Goal: Task Accomplishment & Management: Use online tool/utility

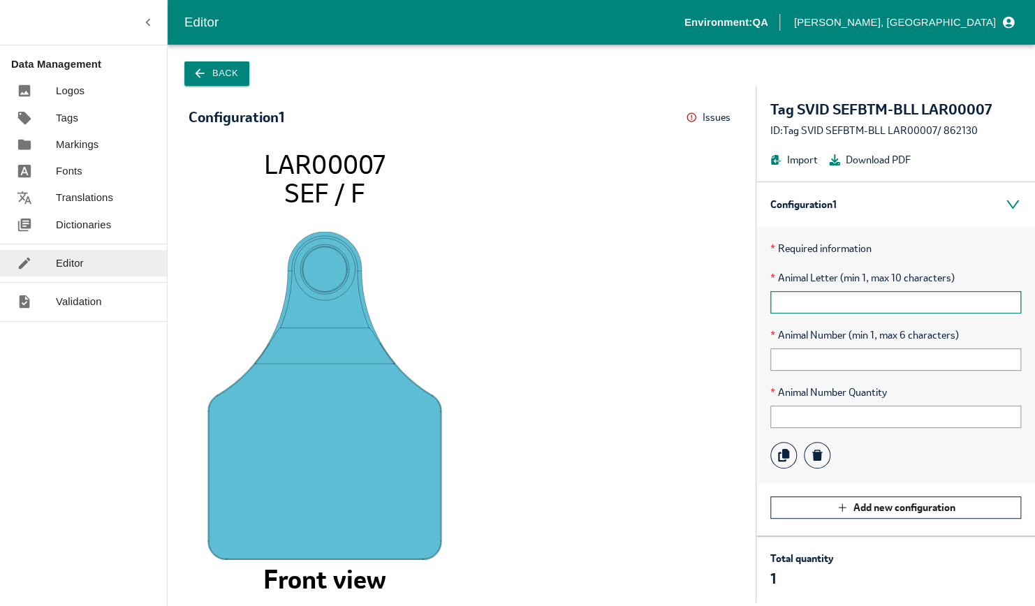
click at [795, 304] on input "text" at bounding box center [895, 302] width 251 height 22
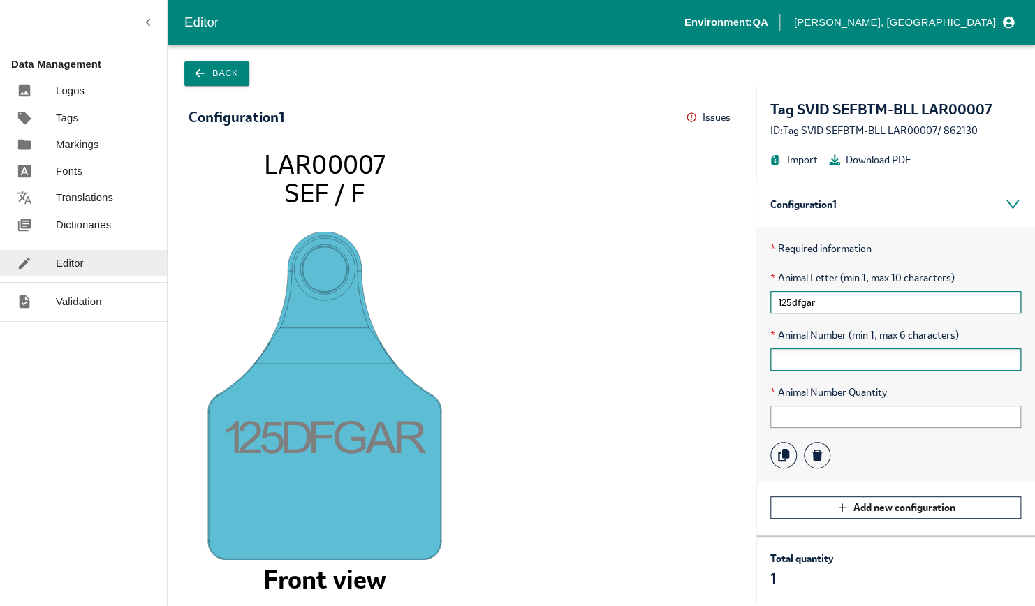
type input "125dfgar"
click at [817, 362] on input "text" at bounding box center [895, 359] width 251 height 22
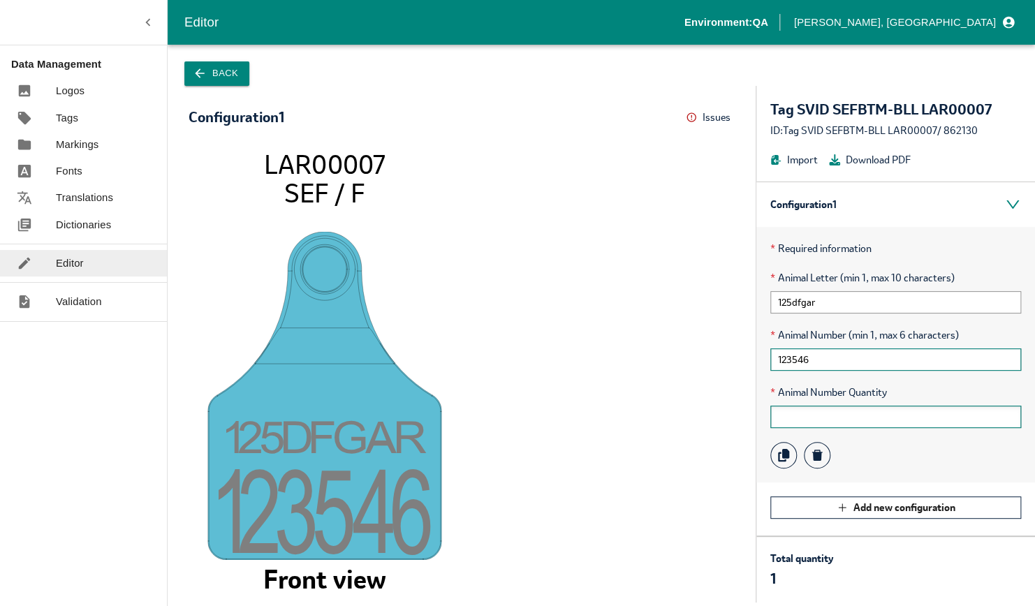
type input "123546"
click at [802, 407] on input "text" at bounding box center [895, 417] width 251 height 22
click at [232, 68] on button "Back" at bounding box center [216, 73] width 65 height 24
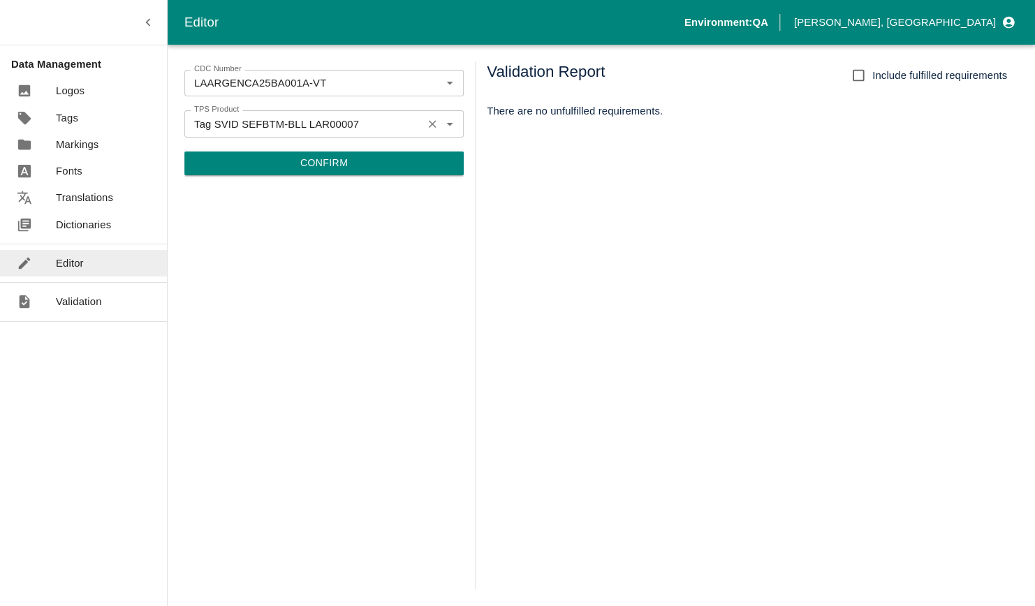
click at [429, 123] on icon "Clear" at bounding box center [432, 123] width 13 height 13
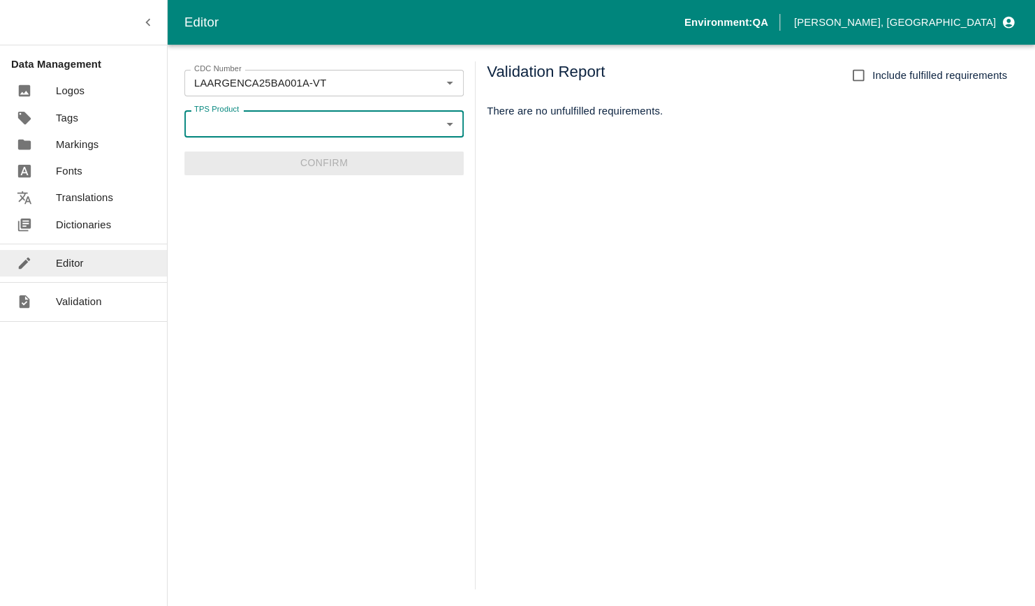
click at [445, 121] on icon "Open" at bounding box center [449, 123] width 15 height 15
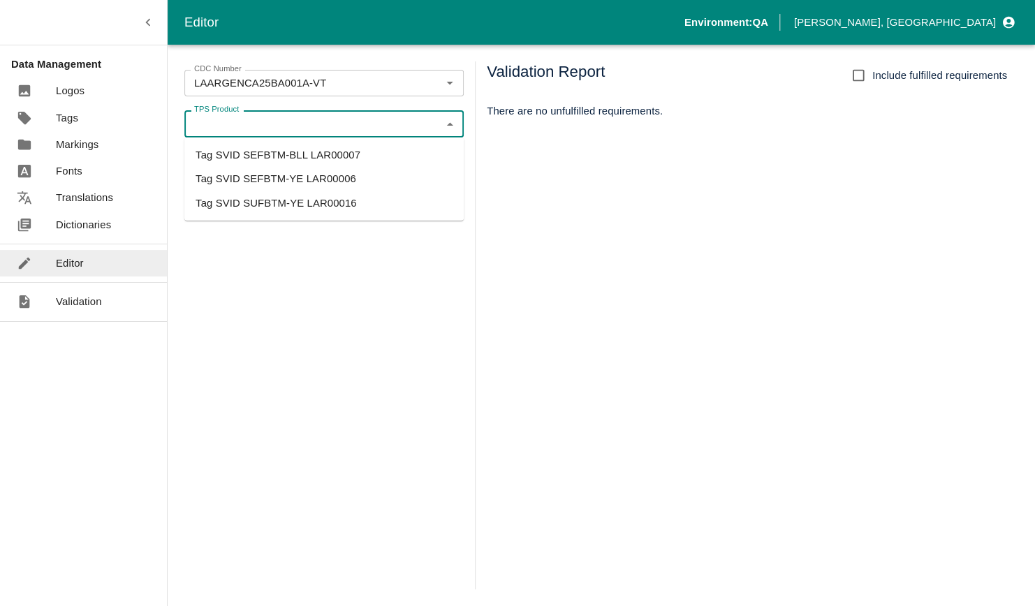
click at [341, 184] on li "Tag SVID SEFBTM-YE LAR00006" at bounding box center [323, 179] width 279 height 24
type input "Tag SVID SEFBTM-YE LAR00006"
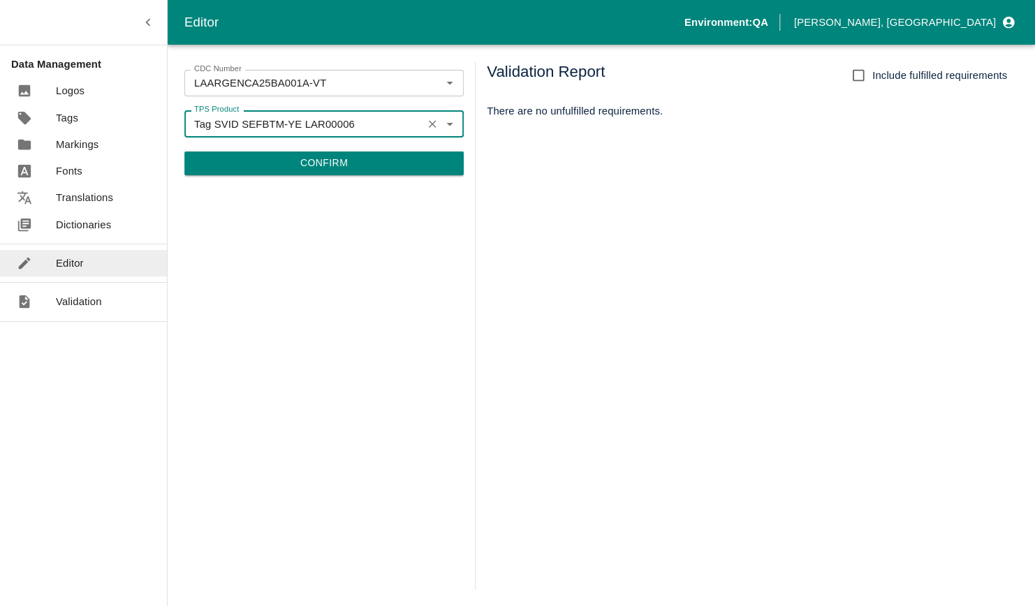
click at [293, 157] on button "Confirm" at bounding box center [323, 164] width 279 height 24
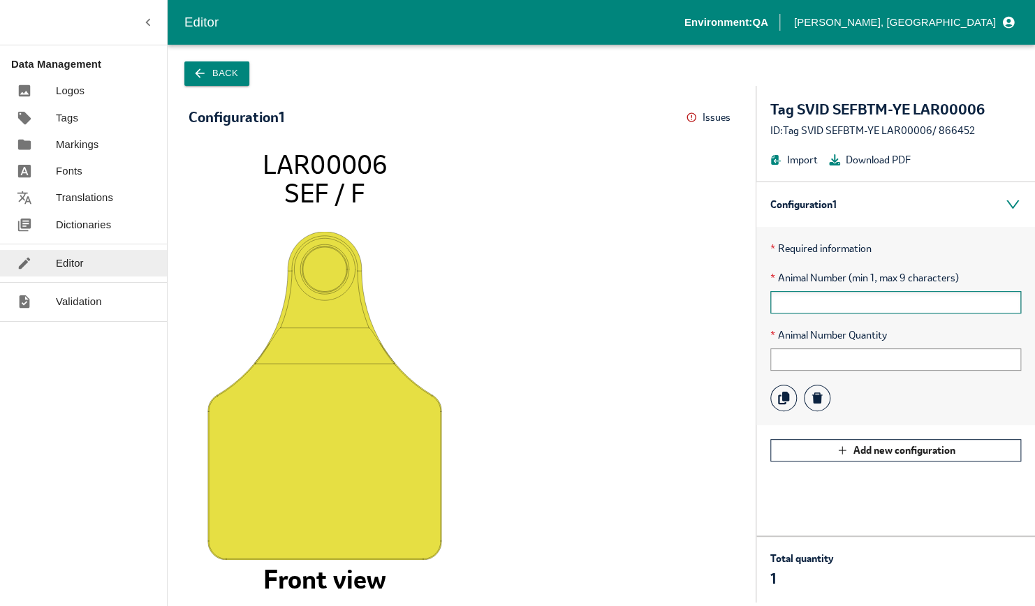
click at [808, 304] on input "text" at bounding box center [895, 302] width 251 height 22
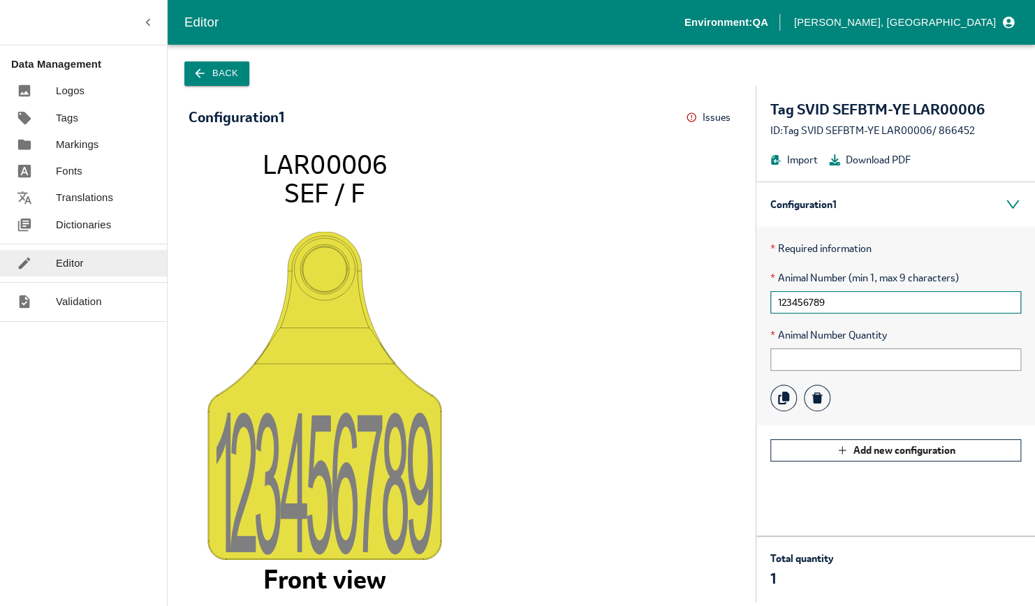
type input "123456789"
click at [226, 68] on button "Back" at bounding box center [216, 73] width 65 height 24
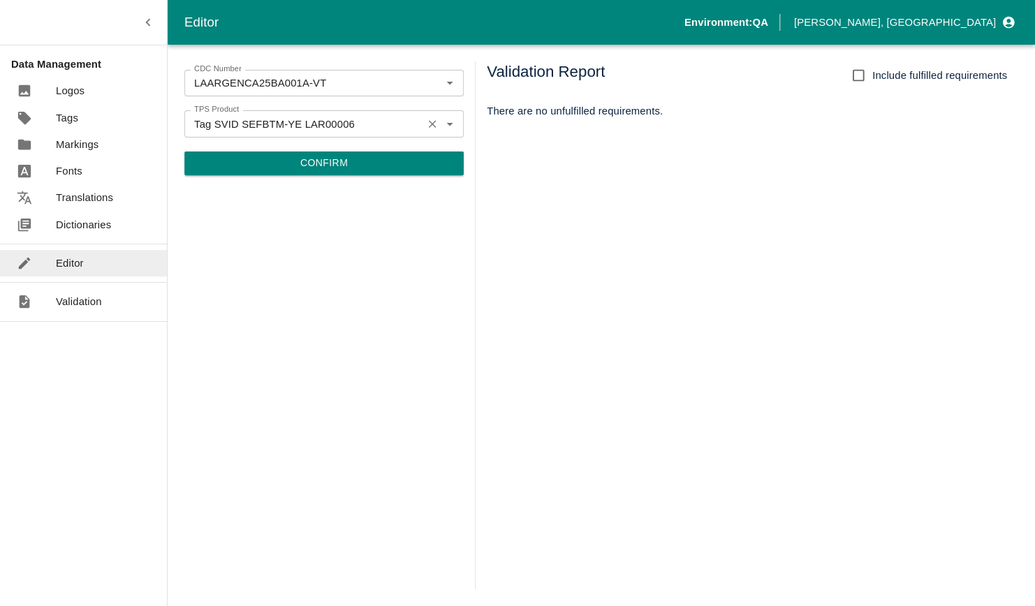
click at [427, 126] on icon "Clear" at bounding box center [432, 123] width 13 height 13
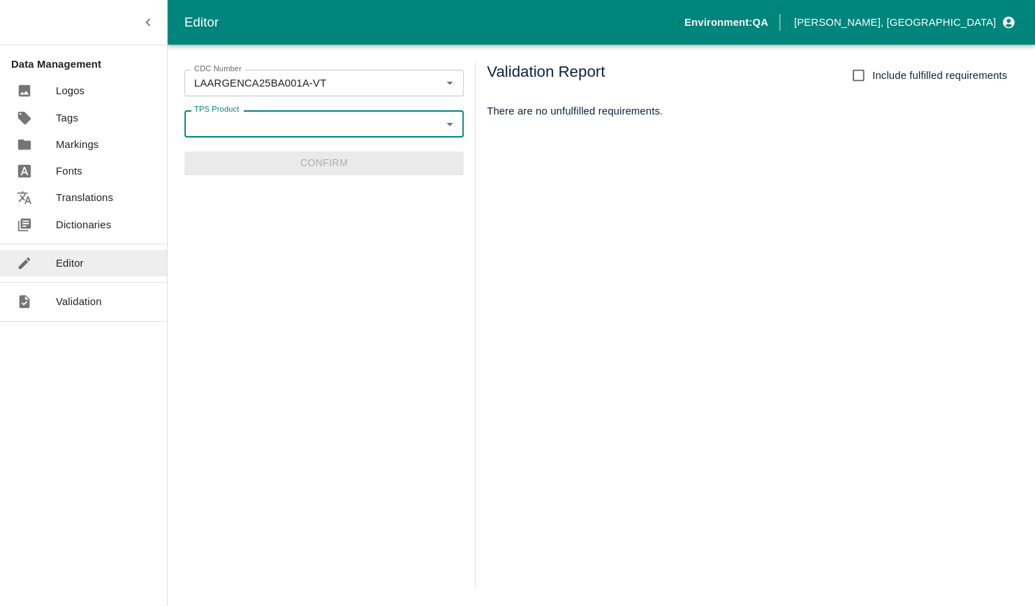
click at [452, 123] on icon "Open" at bounding box center [449, 123] width 15 height 15
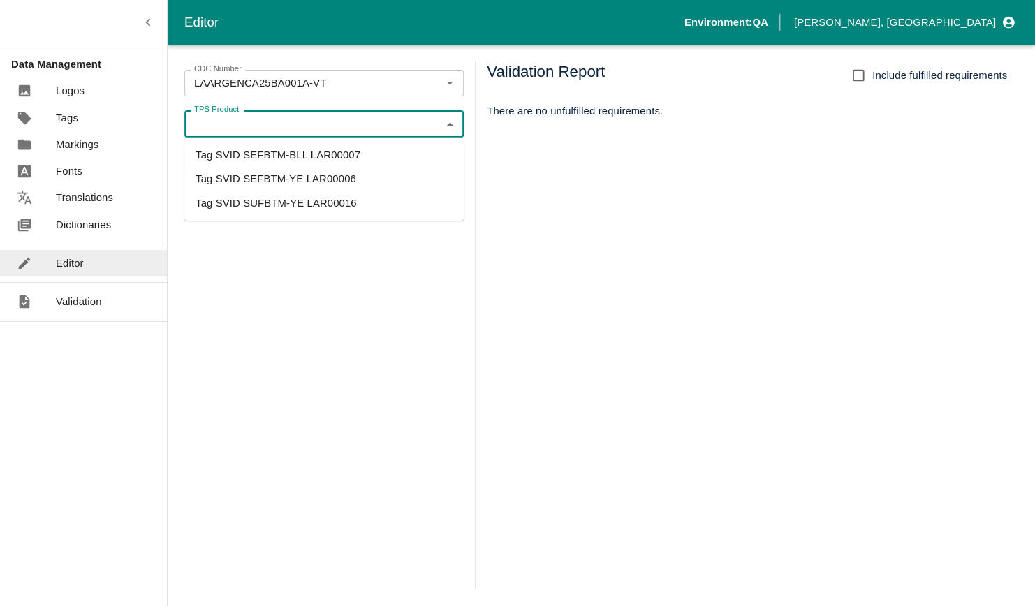
click at [354, 213] on li "Tag SVID SUFBTM-YE LAR00016" at bounding box center [323, 203] width 279 height 24
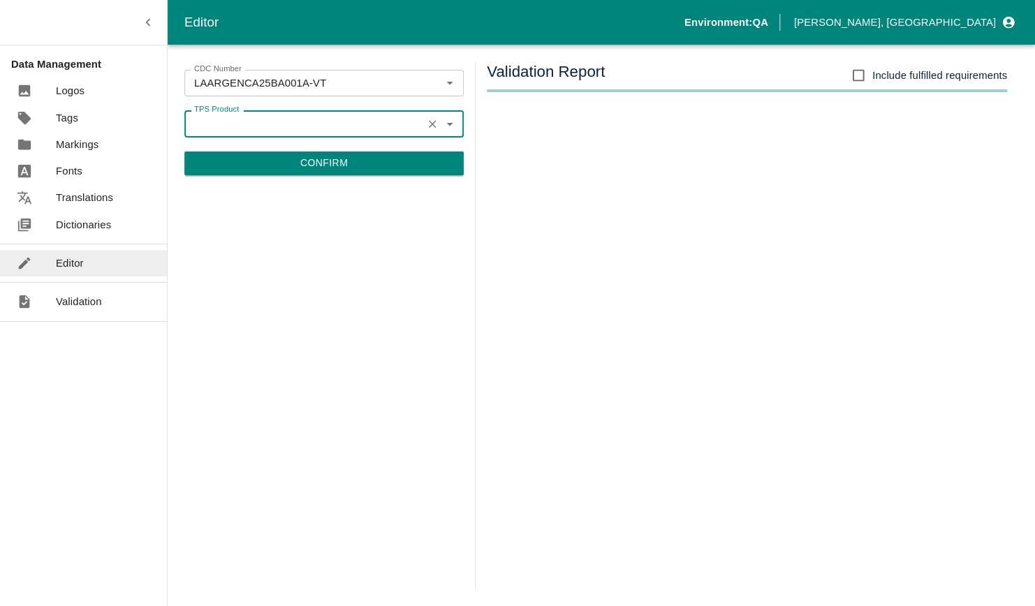
type input "Tag SVID SUFBTM-YE LAR00016"
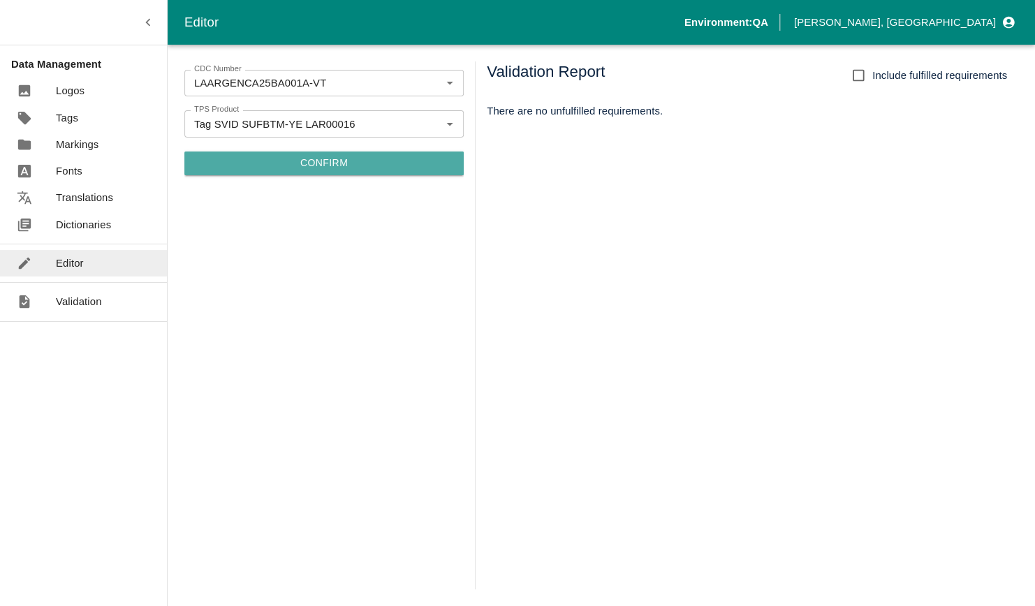
click at [355, 165] on button "Confirm" at bounding box center [323, 164] width 279 height 24
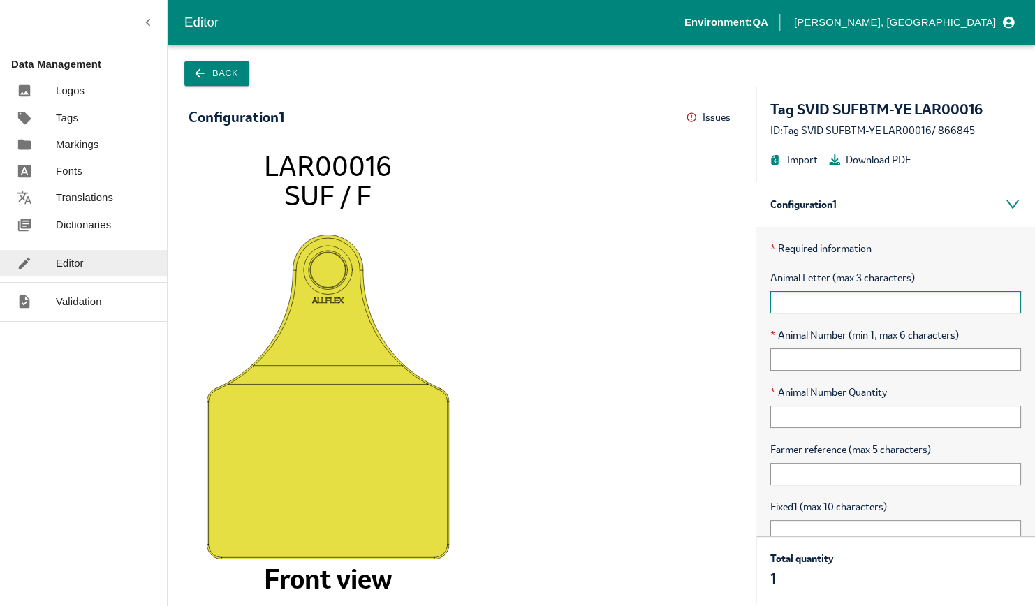
click at [816, 303] on input "text" at bounding box center [895, 302] width 251 height 22
type input "dfa"
click at [799, 359] on input "text" at bounding box center [895, 359] width 251 height 22
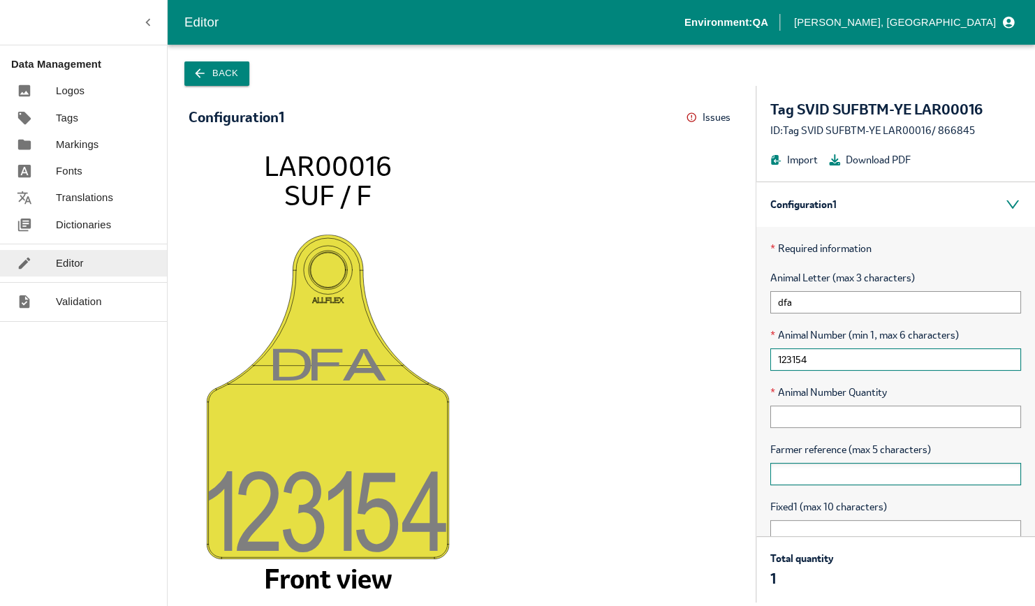
type input "123154"
click at [800, 478] on input "text" at bounding box center [895, 474] width 251 height 22
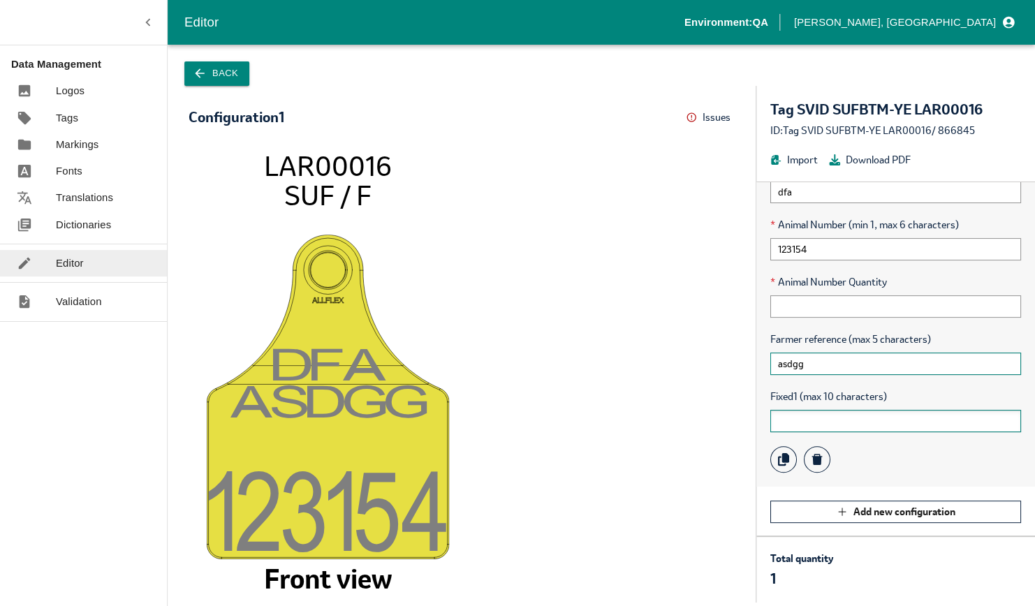
scroll to position [111, 0]
type input "asdgg"
click at [849, 411] on input "text" at bounding box center [895, 420] width 251 height 22
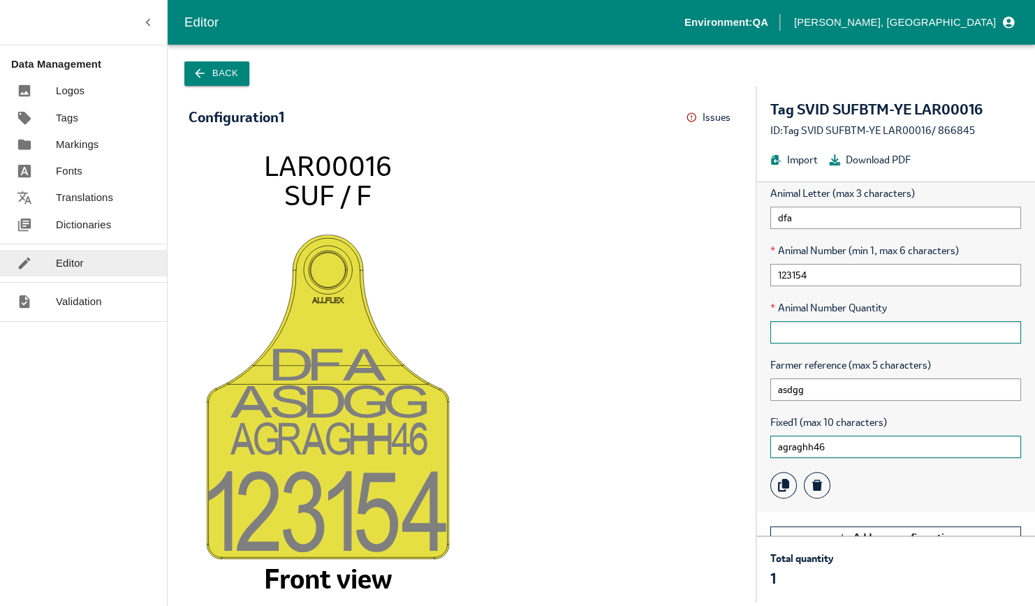
scroll to position [41, 0]
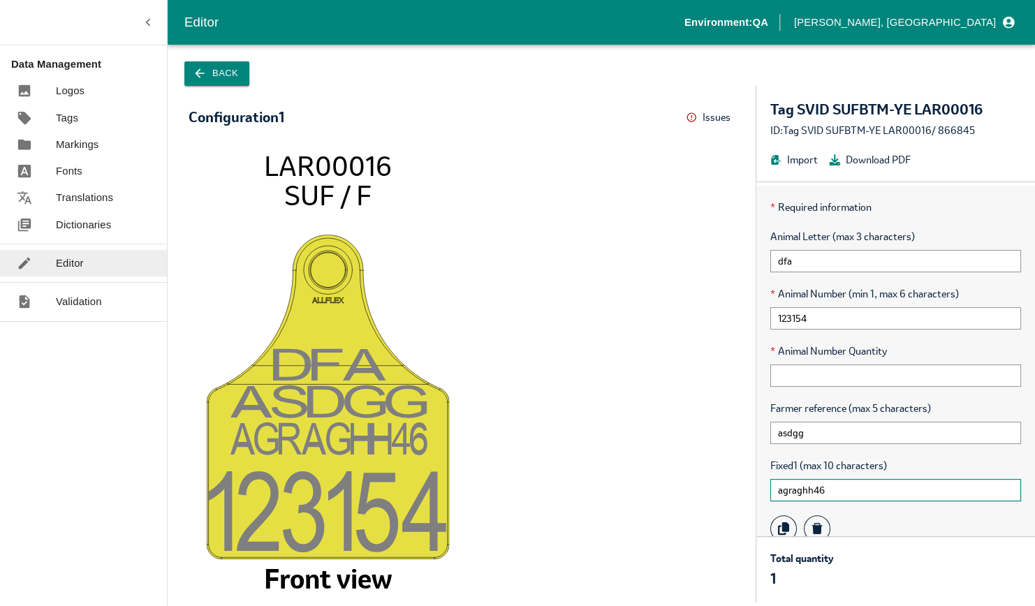
type input "agraghh46"
click at [230, 71] on button "Back" at bounding box center [216, 73] width 65 height 24
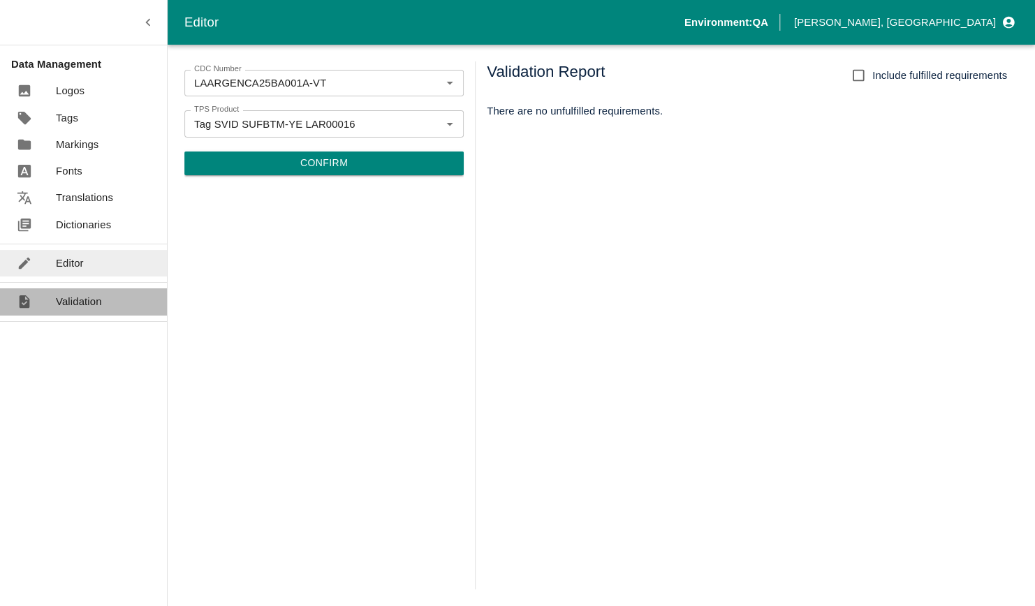
click at [84, 306] on p "Validation" at bounding box center [79, 301] width 46 height 15
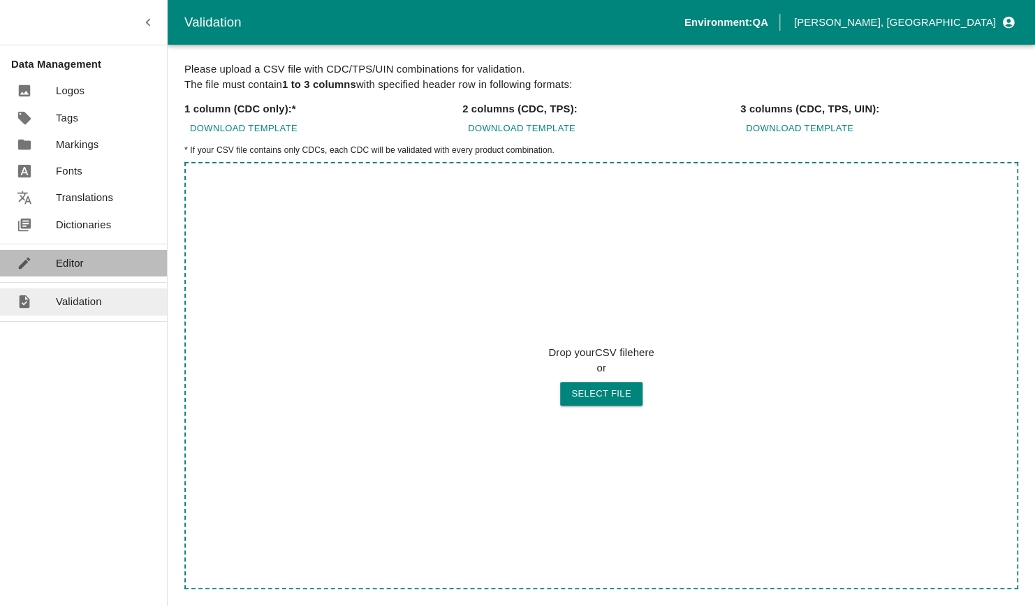
click at [69, 260] on p "Editor" at bounding box center [70, 263] width 28 height 15
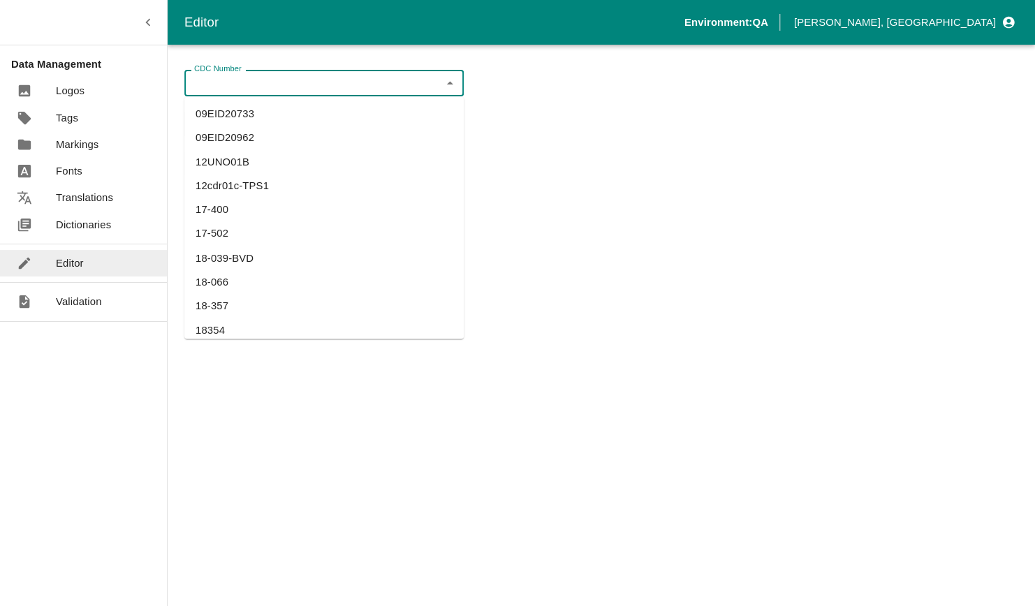
click at [236, 80] on div "CDC Number CDC Number" at bounding box center [323, 83] width 279 height 27
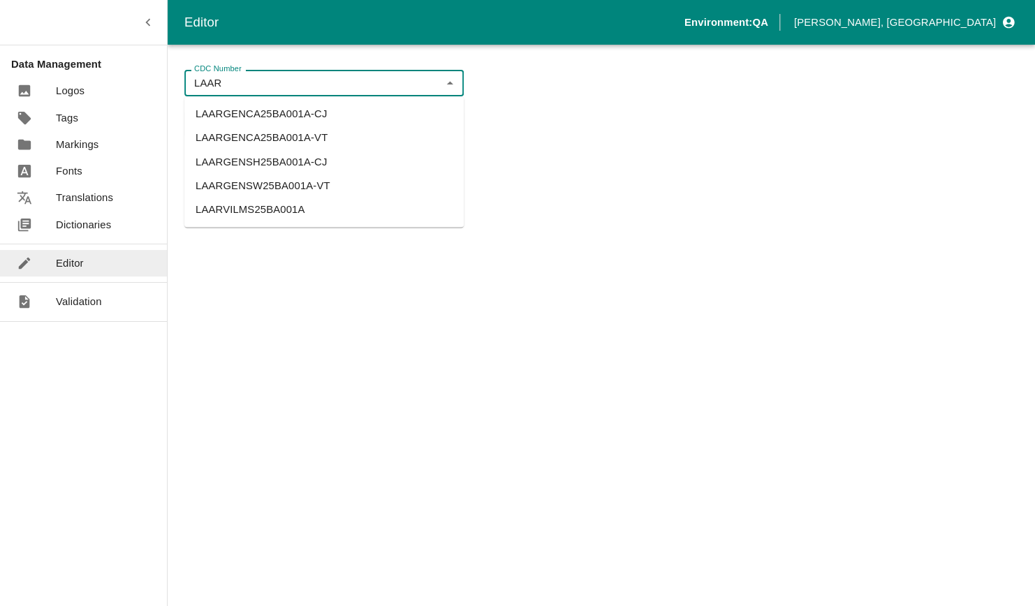
click at [306, 117] on li "LAARGENCA25BA001A-CJ" at bounding box center [323, 114] width 279 height 24
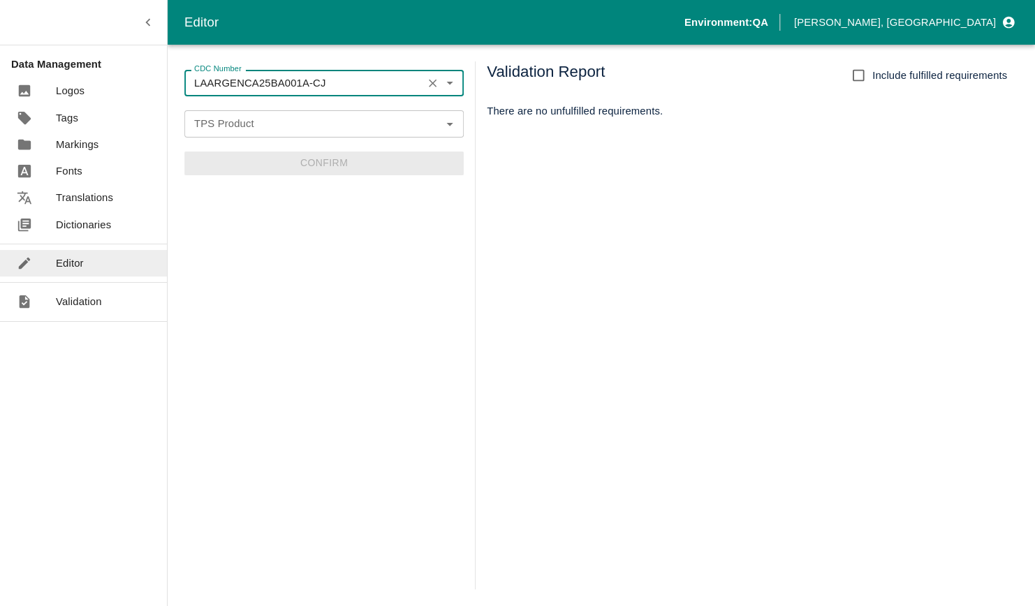
type input "LAARGENCA25BA001A-CJ"
click at [301, 125] on input "TPS Product" at bounding box center [313, 123] width 248 height 18
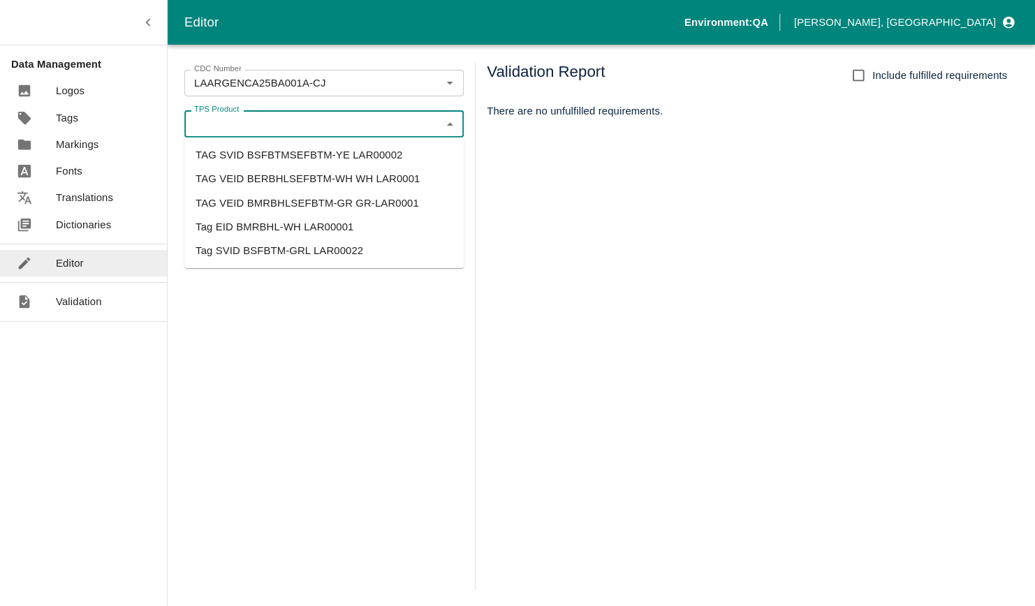
click at [300, 246] on li "Tag SVID BSFBTM-GRL LAR00022" at bounding box center [323, 251] width 279 height 24
type input "Tag SVID BSFBTM-GRL LAR00022"
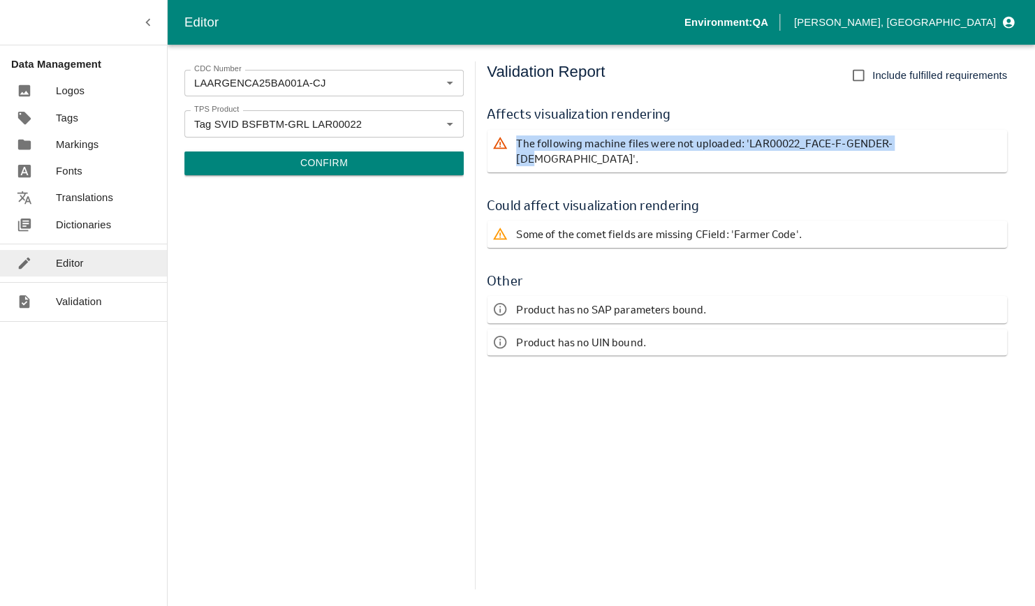
drag, startPoint x: 518, startPoint y: 143, endPoint x: 931, endPoint y: 144, distance: 412.6
click at [931, 144] on div "The following machine files were not uploaded: 'LAR00022_FACE-F-GENDER-[DEMOGRA…" at bounding box center [747, 151] width 520 height 43
click at [530, 226] on p "Some of the comet fields are missing CField: 'Farmer Code'." at bounding box center [658, 233] width 285 height 15
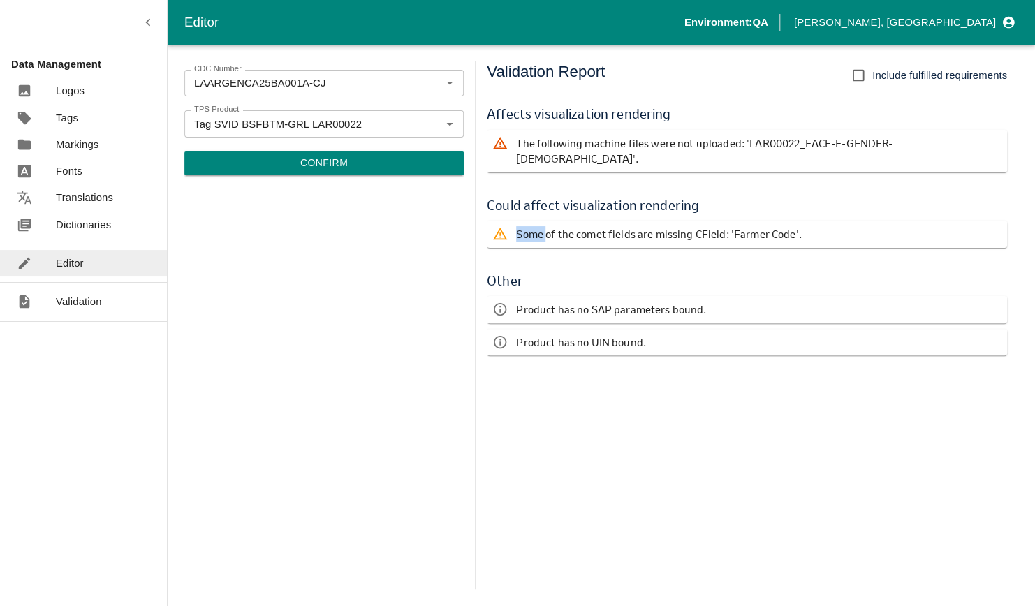
click at [530, 226] on p "Some of the comet fields are missing CField: 'Farmer Code'." at bounding box center [658, 233] width 285 height 15
click at [527, 334] on p "Product has no UIN bound." at bounding box center [580, 341] width 129 height 15
drag, startPoint x: 527, startPoint y: 327, endPoint x: 633, endPoint y: 326, distance: 106.1
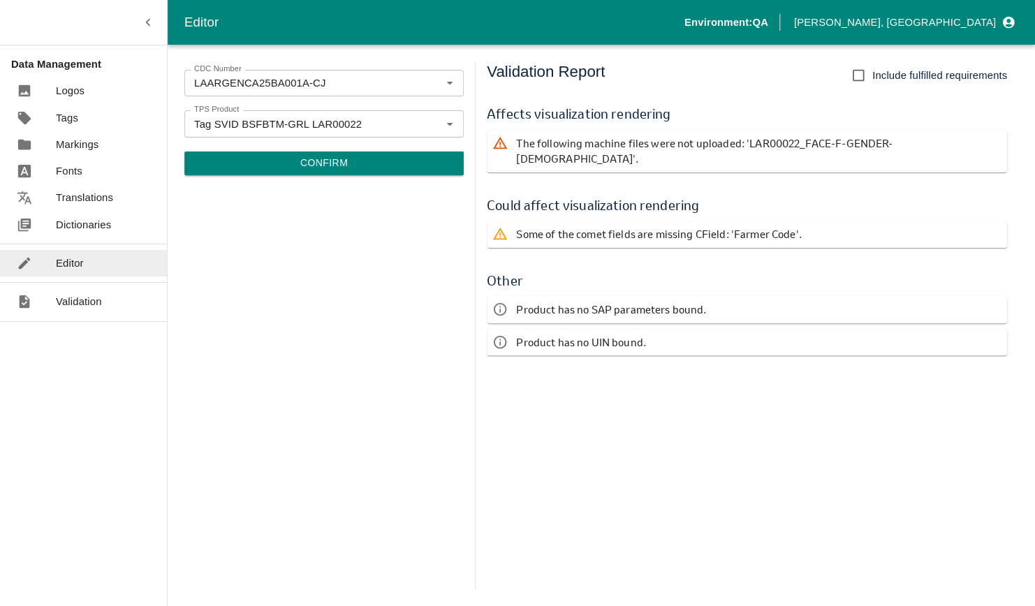
click at [633, 334] on p "Product has no UIN bound." at bounding box center [580, 341] width 129 height 15
click at [759, 137] on p "The following machine files were not uploaded: 'LAR00022_FACE-F-GENDER-[DEMOGRA…" at bounding box center [758, 150] width 485 height 31
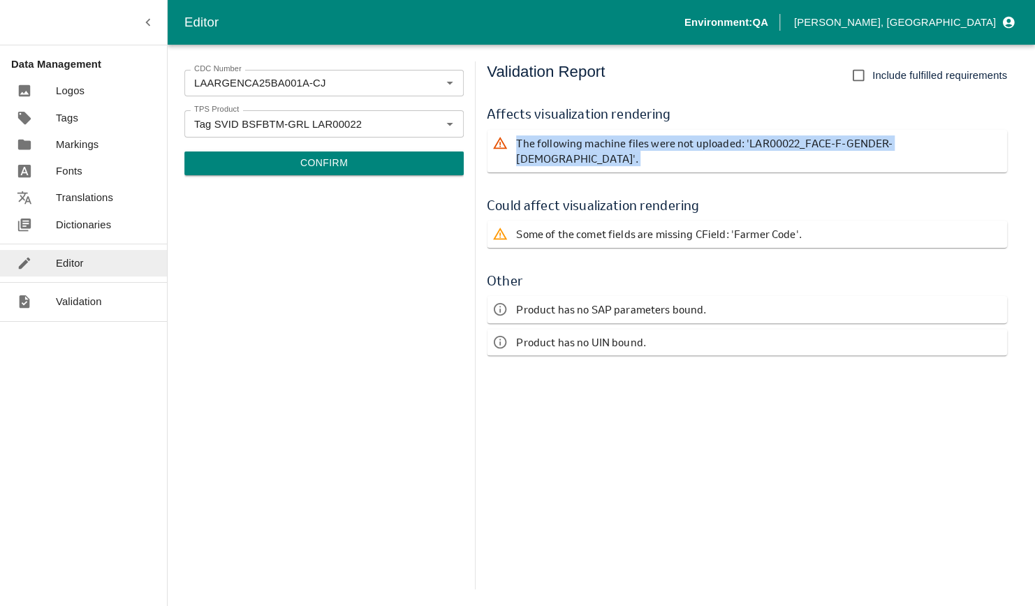
click at [759, 137] on p "The following machine files were not uploaded: 'LAR00022_FACE-F-GENDER-[DEMOGRA…" at bounding box center [758, 150] width 485 height 31
click at [437, 120] on icon "Clear" at bounding box center [432, 123] width 13 height 13
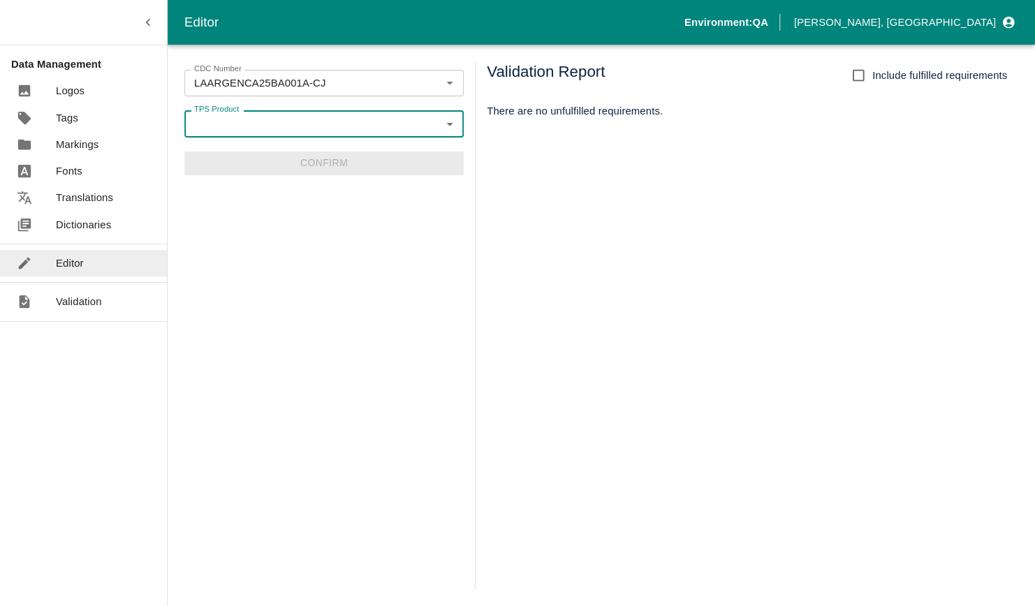
click at [352, 122] on input "TPS Product" at bounding box center [313, 123] width 248 height 18
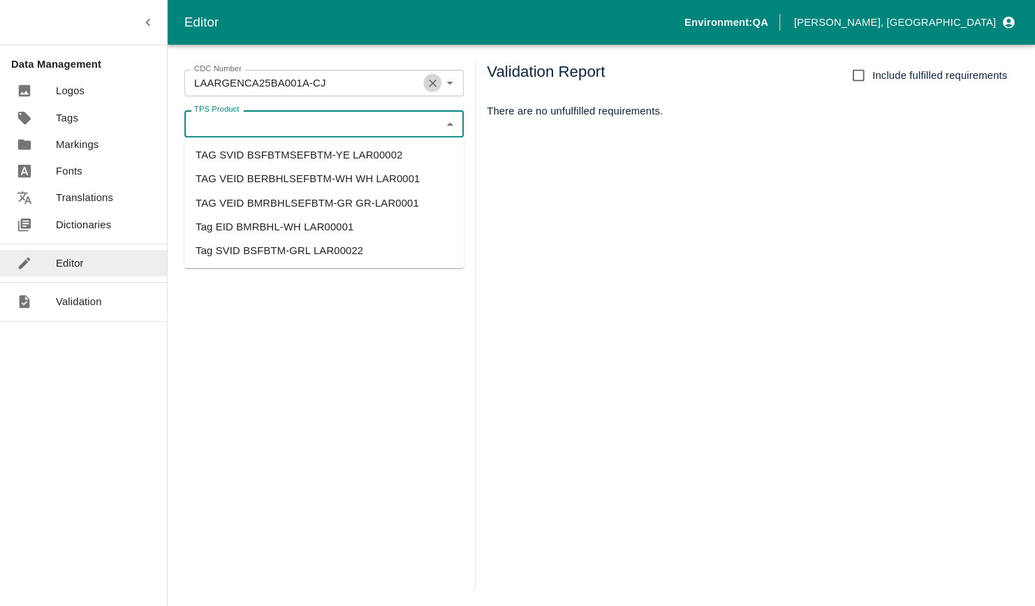
click at [430, 84] on icon "Clear" at bounding box center [432, 83] width 13 height 13
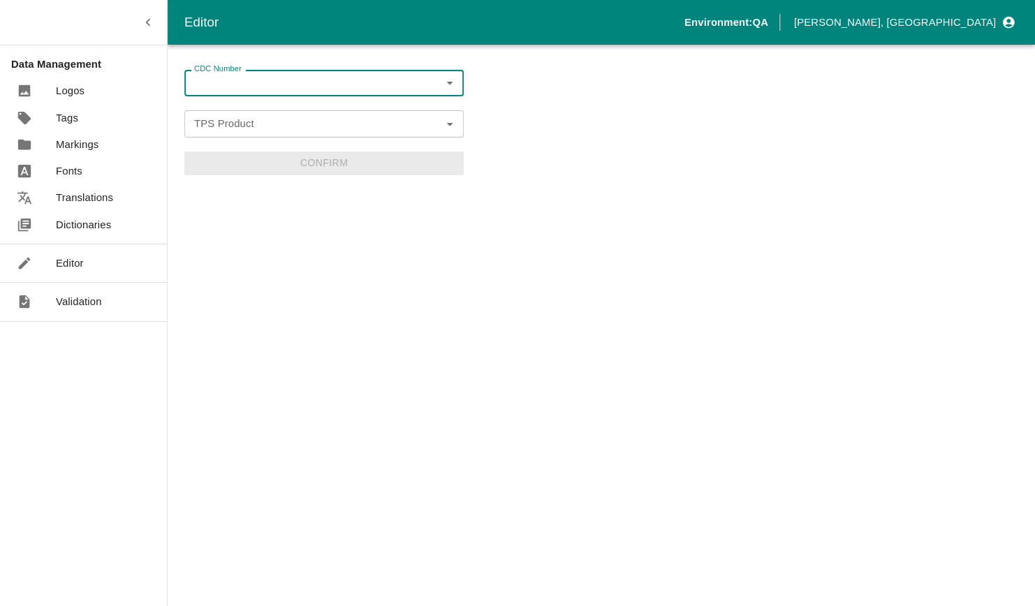
click at [88, 251] on div "Editor" at bounding box center [83, 263] width 167 height 27
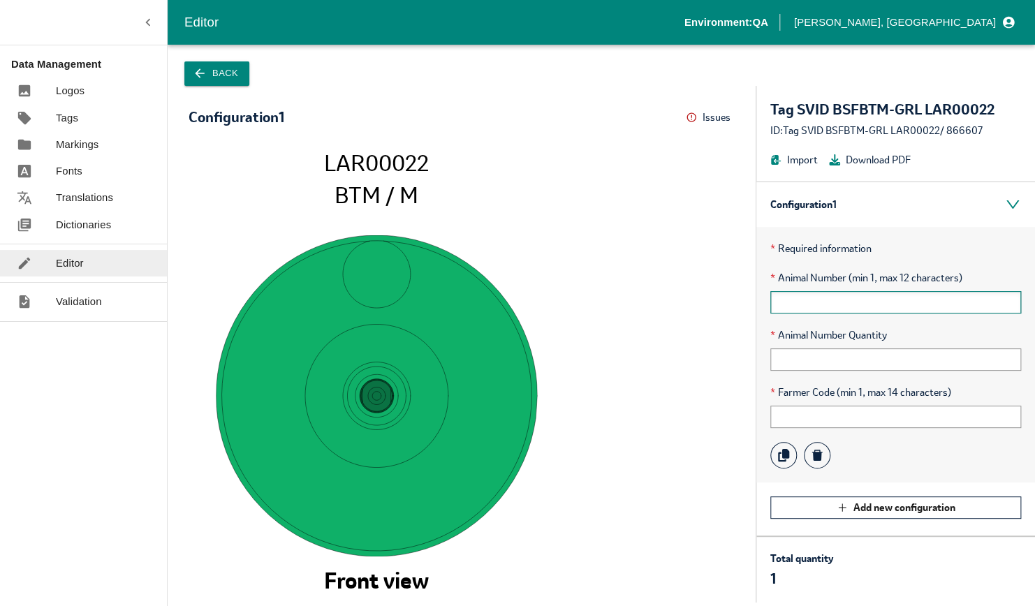
click at [841, 296] on input "text" at bounding box center [895, 302] width 251 height 22
type input "13256"
click at [693, 115] on icon at bounding box center [691, 117] width 11 height 11
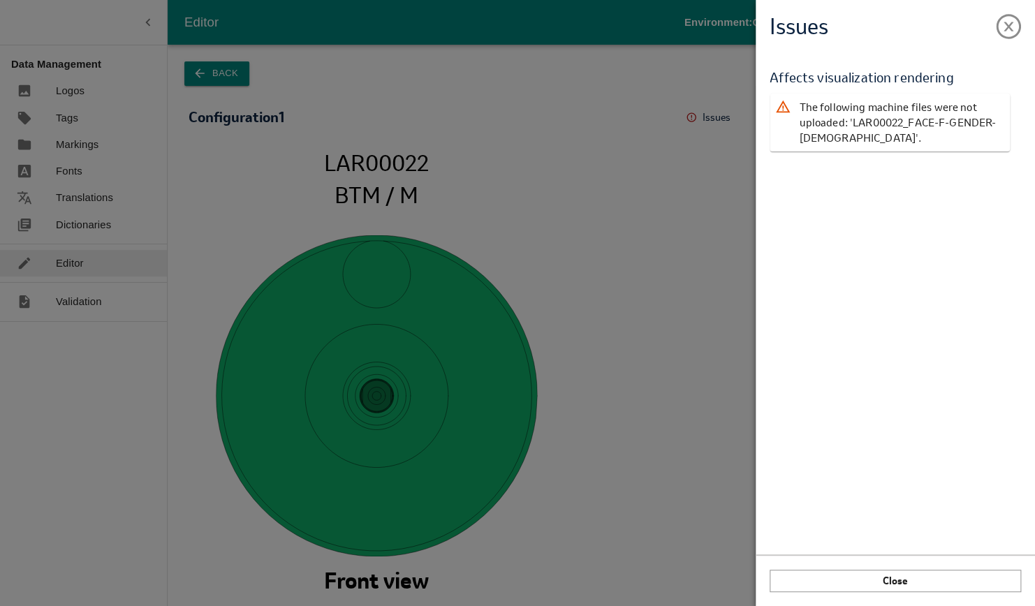
click at [654, 285] on div "Issues Validation Report Affects visualization rendering The following machine …" at bounding box center [517, 303] width 1035 height 606
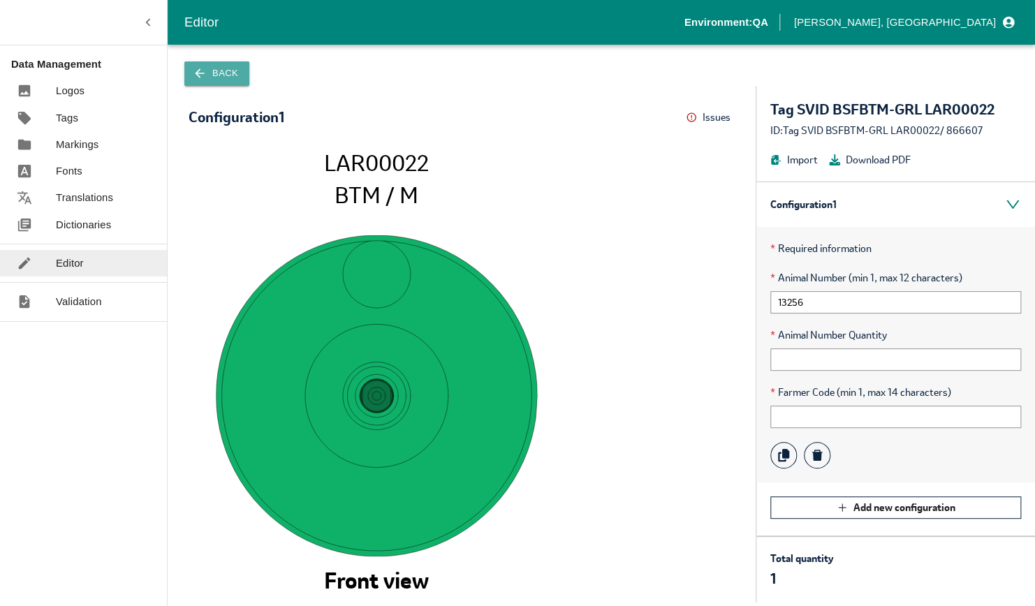
click at [226, 77] on button "Back" at bounding box center [216, 73] width 65 height 24
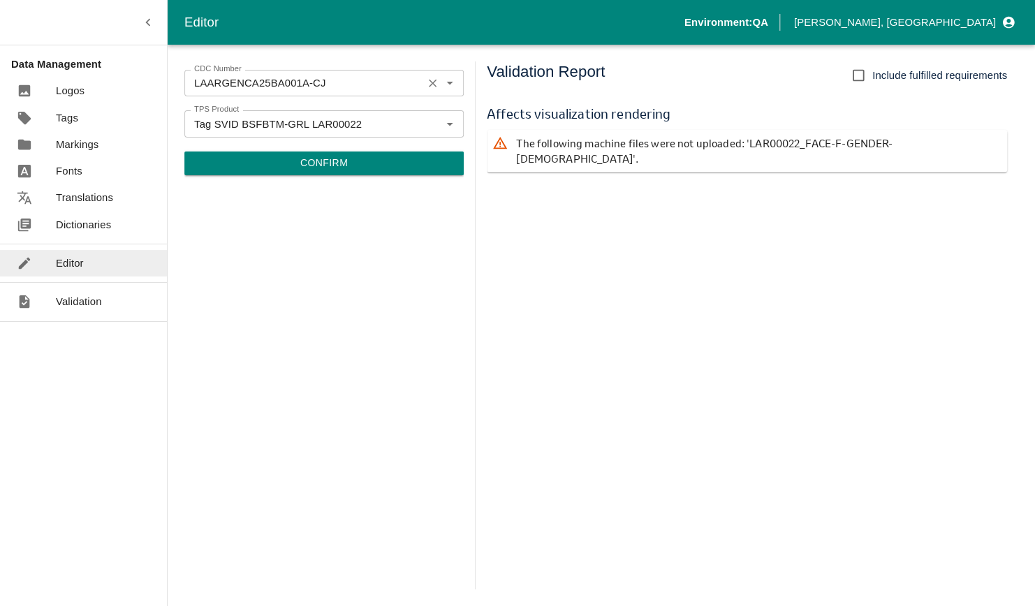
click at [428, 82] on icon "Clear" at bounding box center [432, 83] width 13 height 13
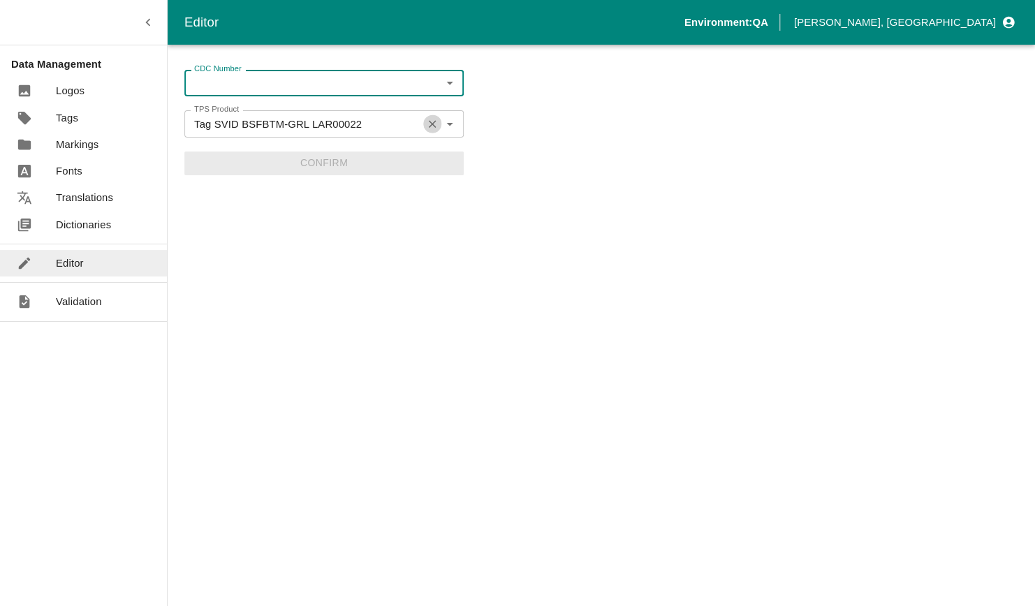
click at [430, 120] on icon "Clear" at bounding box center [432, 123] width 13 height 13
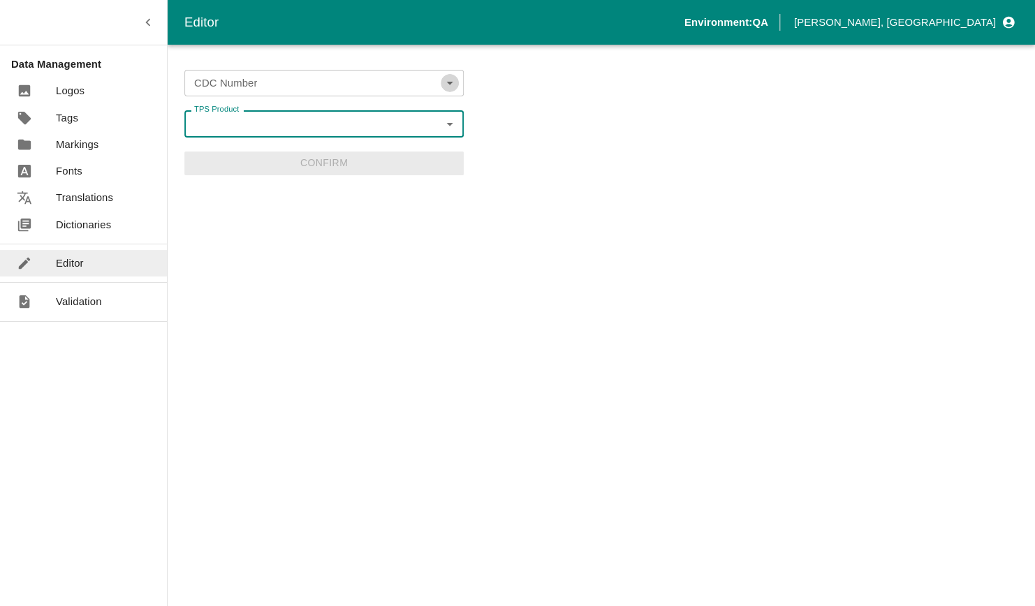
click at [443, 81] on icon "Open" at bounding box center [449, 82] width 15 height 15
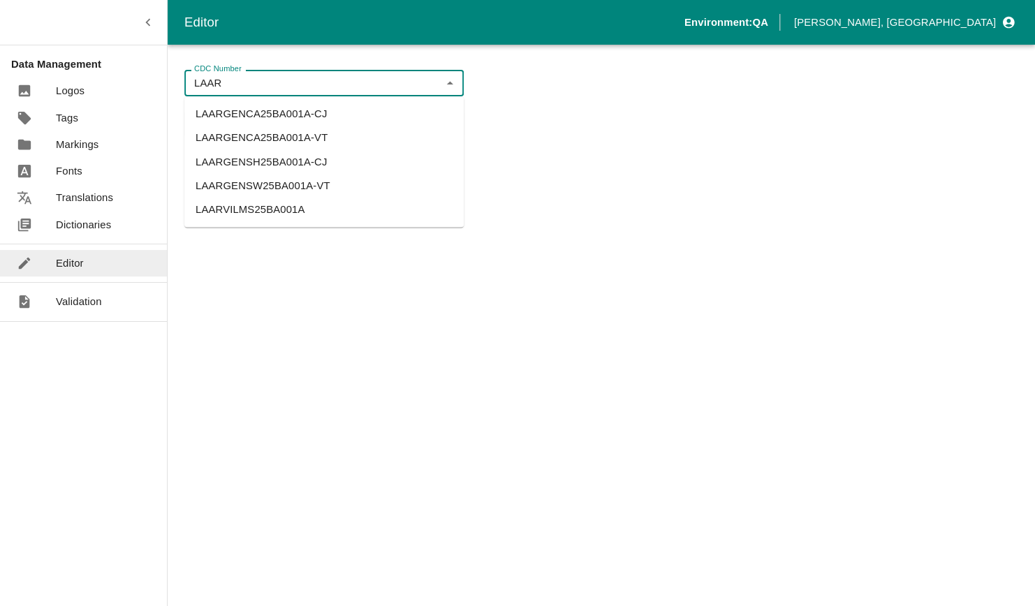
click at [252, 180] on li "LAARGENSW25BA001A-VT" at bounding box center [323, 186] width 279 height 24
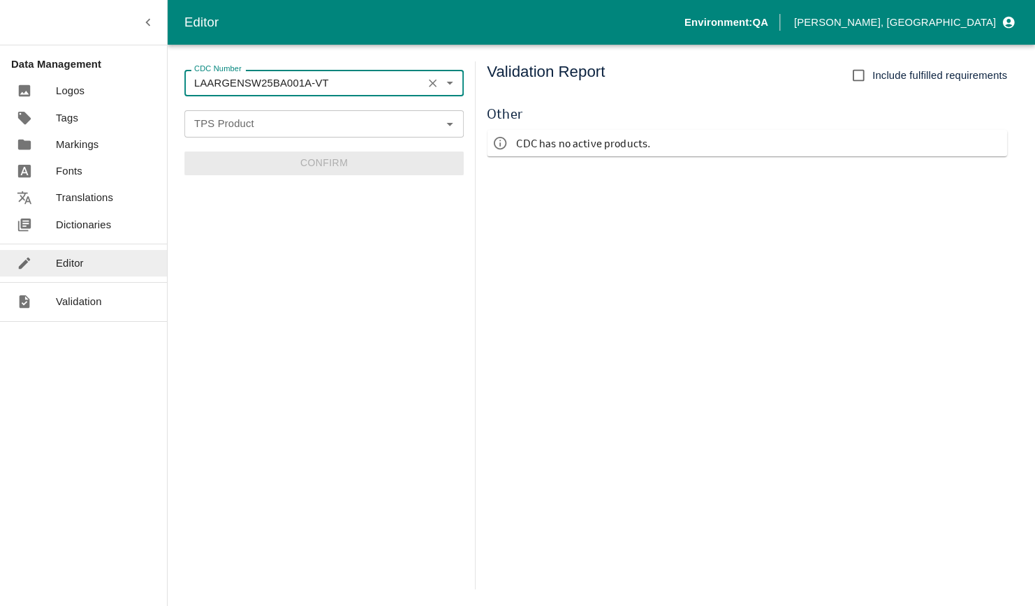
type input "LAARGENSW25BA001A-VT"
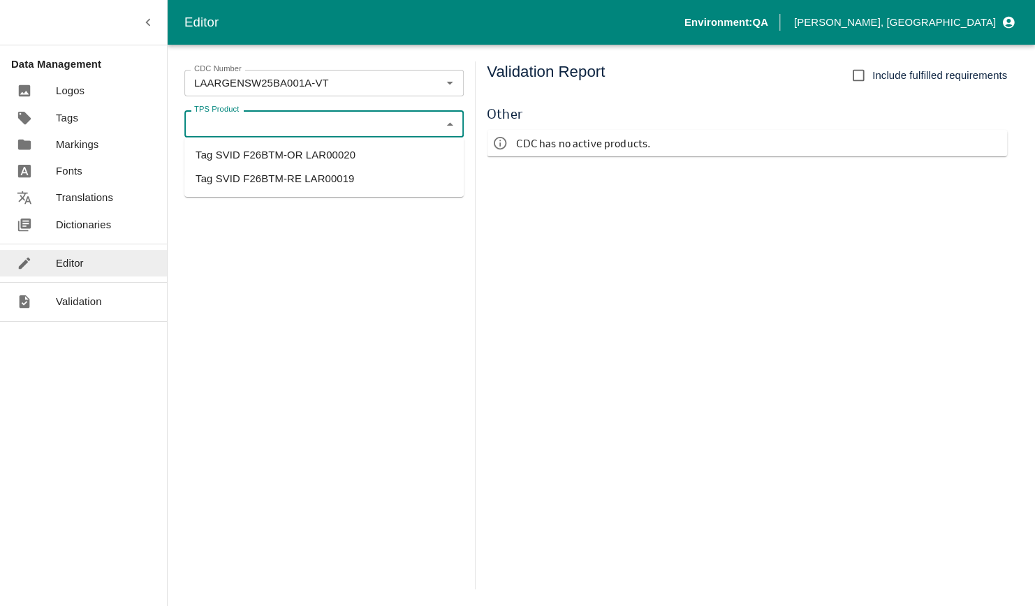
click at [369, 119] on input "TPS Product" at bounding box center [313, 123] width 248 height 18
click at [344, 155] on li "Tag SVID F26BTM-OR LAR00020" at bounding box center [323, 155] width 279 height 24
type input "Tag SVID F26BTM-OR LAR00020"
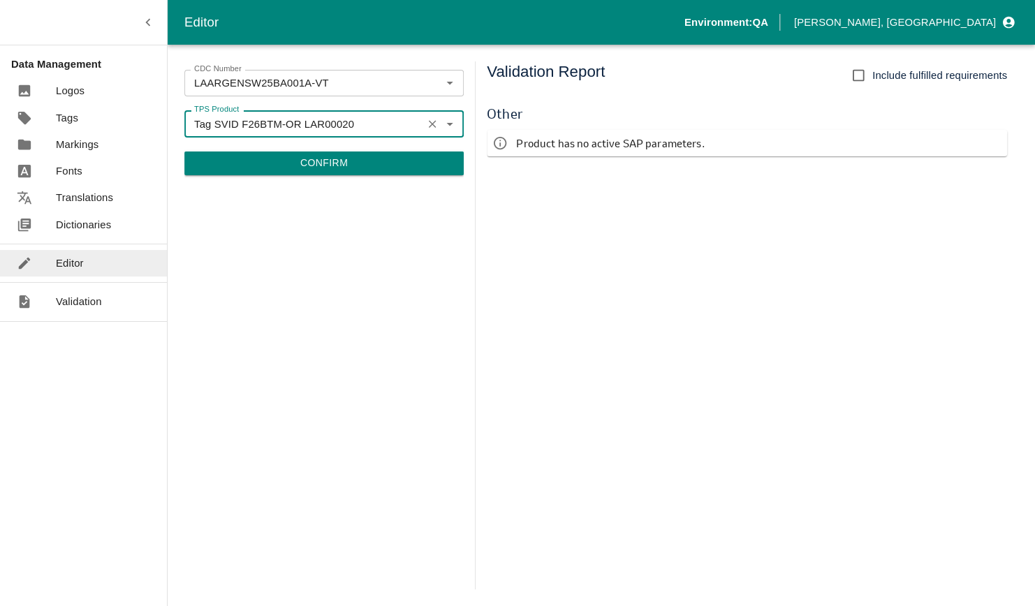
click at [534, 139] on p "Product has no active SAP parameters." at bounding box center [610, 142] width 188 height 15
